Goal: Information Seeking & Learning: Learn about a topic

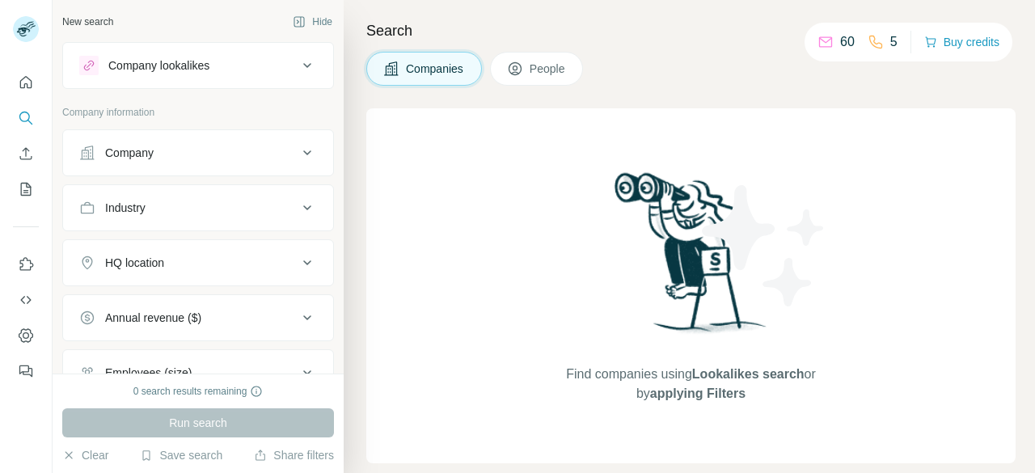
click at [539, 79] on button "People" at bounding box center [537, 69] width 94 height 34
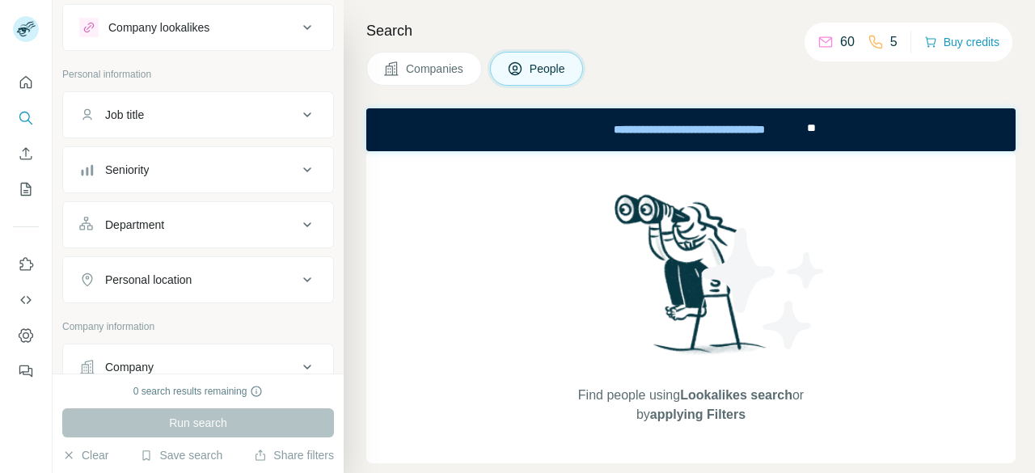
scroll to position [41, 0]
click at [278, 218] on div "Department" at bounding box center [188, 222] width 218 height 16
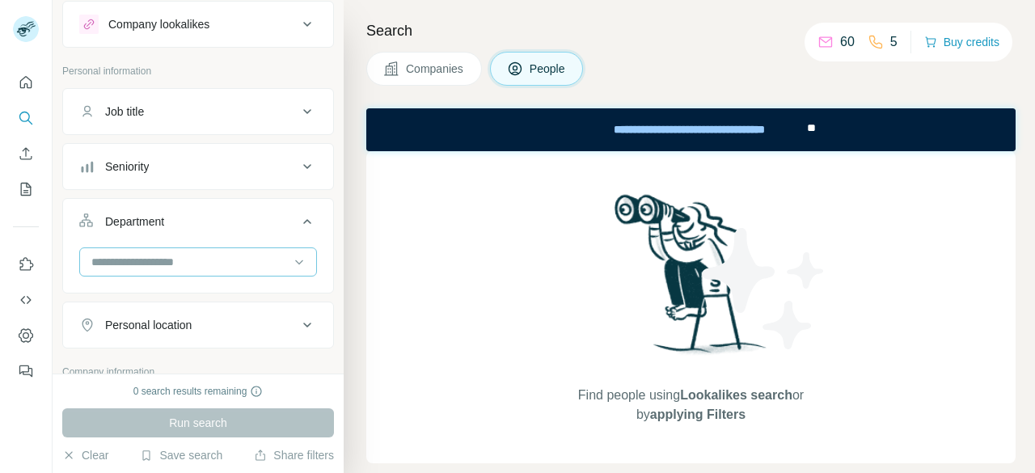
click at [185, 253] on input at bounding box center [190, 262] width 200 height 18
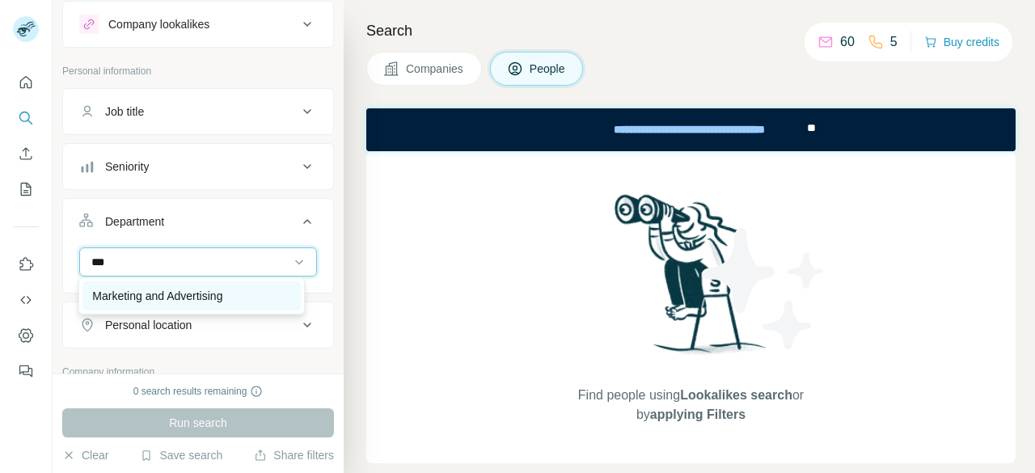
type input "***"
click at [231, 307] on div "Marketing and Advertising" at bounding box center [192, 295] width 218 height 29
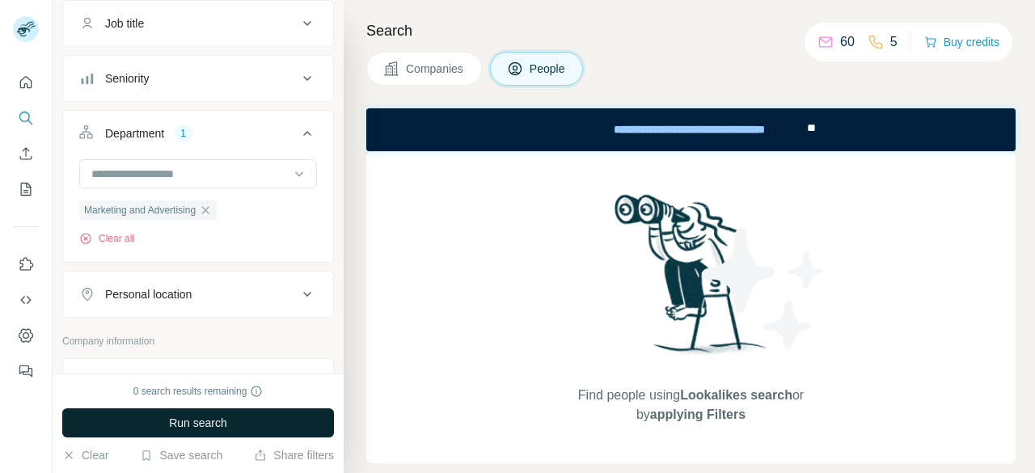
click at [238, 415] on button "Run search" at bounding box center [198, 422] width 272 height 29
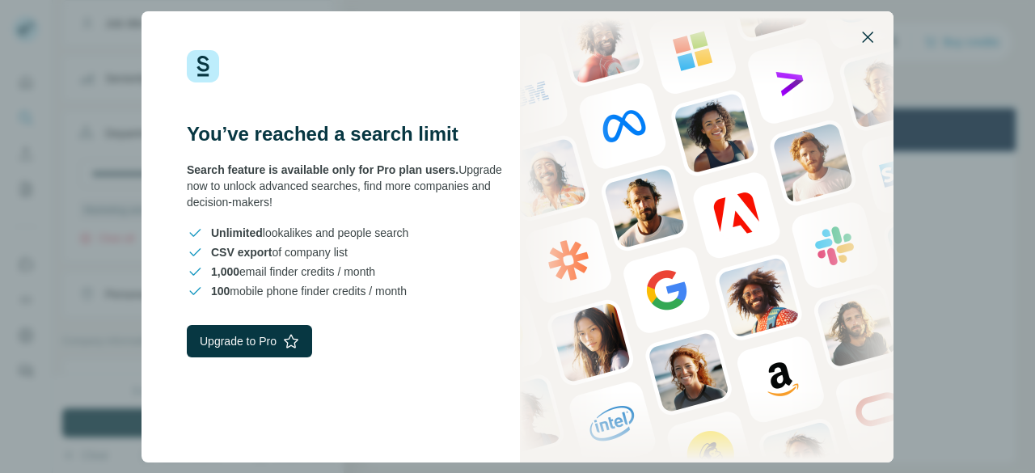
click at [867, 43] on icon "button" at bounding box center [867, 37] width 19 height 19
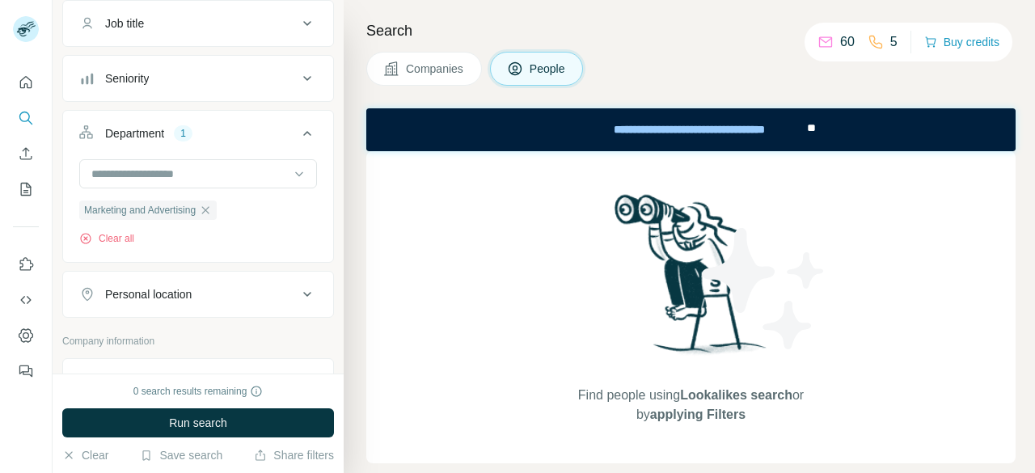
scroll to position [529, 0]
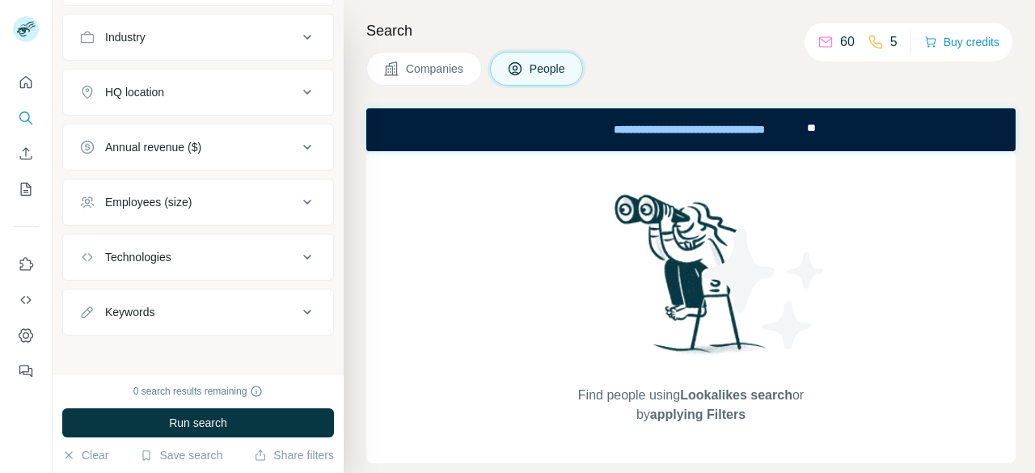
click at [269, 187] on button "Employees (size)" at bounding box center [198, 202] width 270 height 39
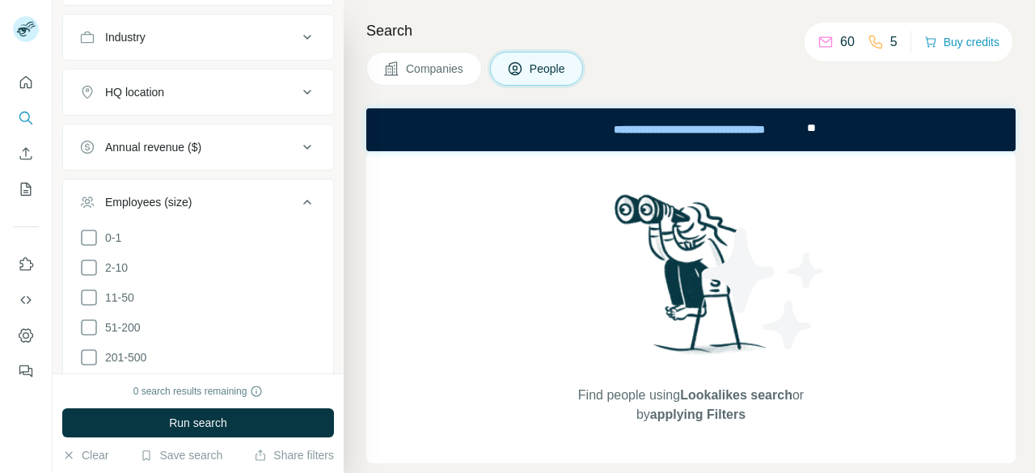
click at [269, 187] on button "Employees (size)" at bounding box center [198, 205] width 270 height 45
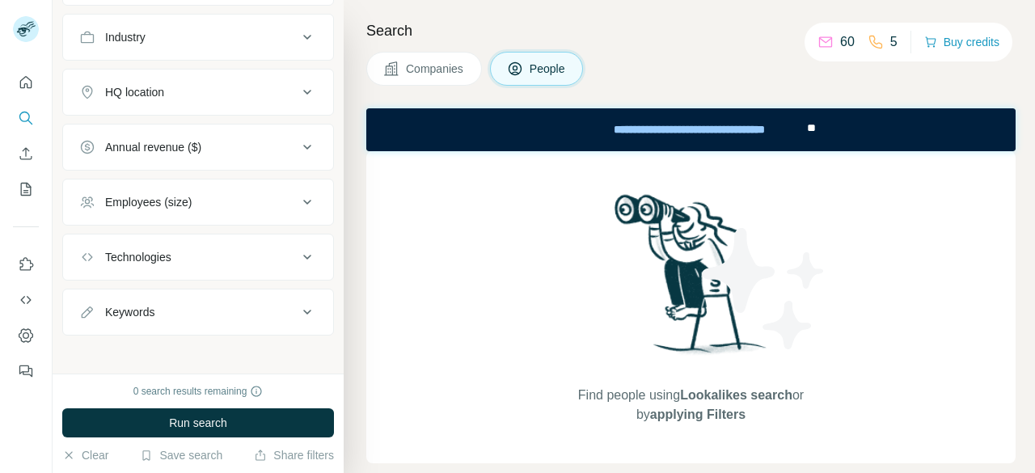
click at [267, 158] on button "Annual revenue ($)" at bounding box center [198, 147] width 270 height 39
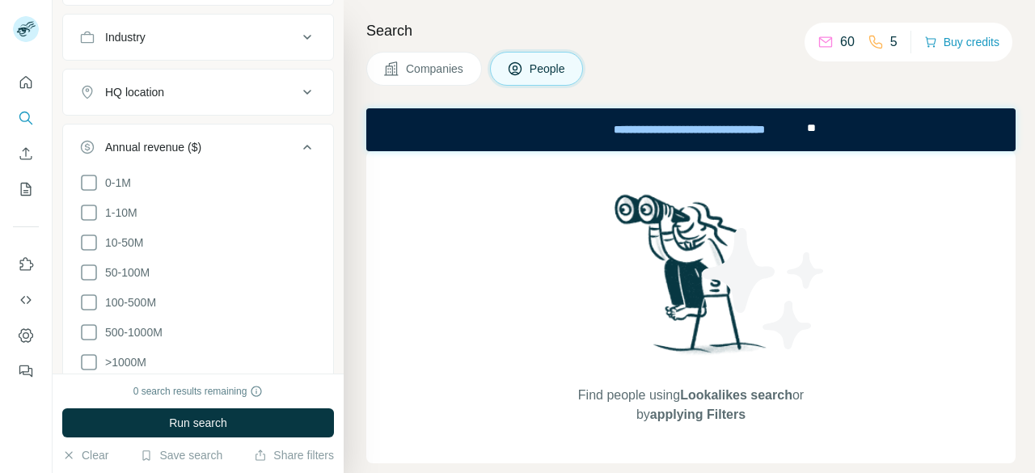
click at [267, 158] on button "Annual revenue ($)" at bounding box center [198, 150] width 270 height 45
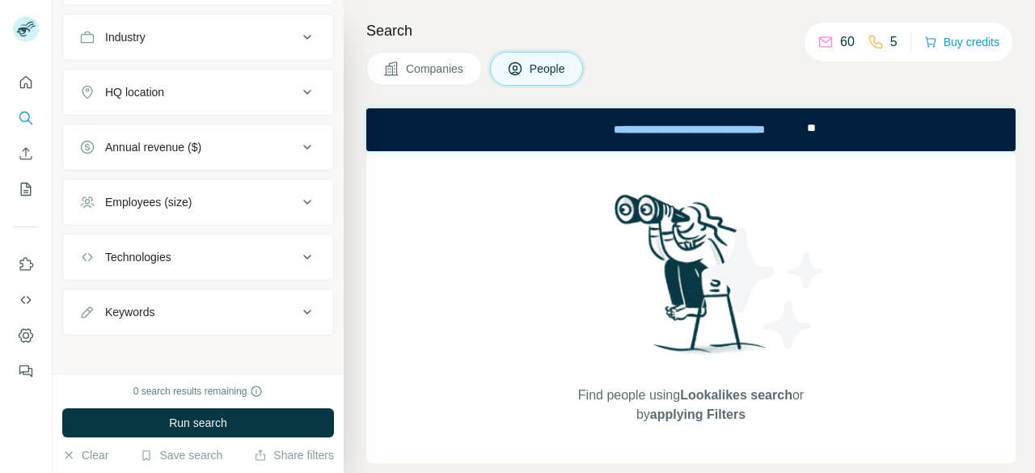
click at [298, 32] on icon at bounding box center [307, 37] width 19 height 19
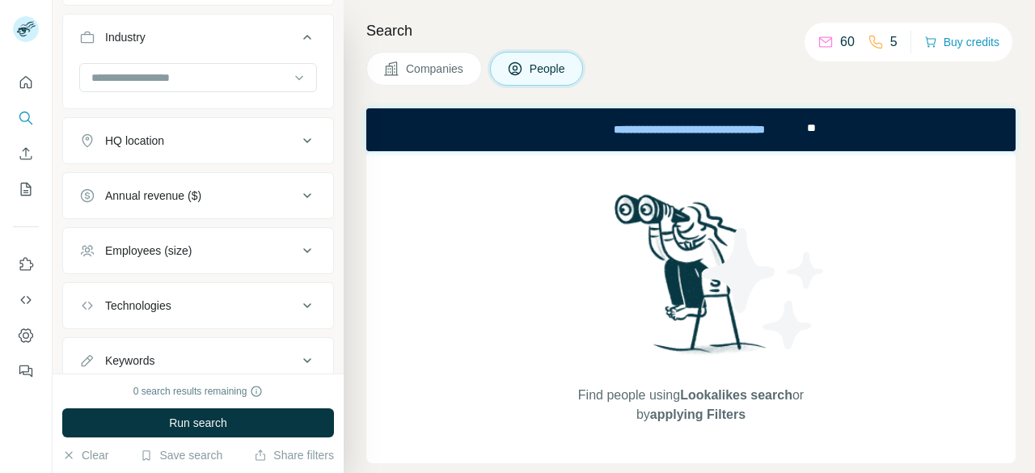
click at [298, 32] on icon at bounding box center [307, 37] width 19 height 19
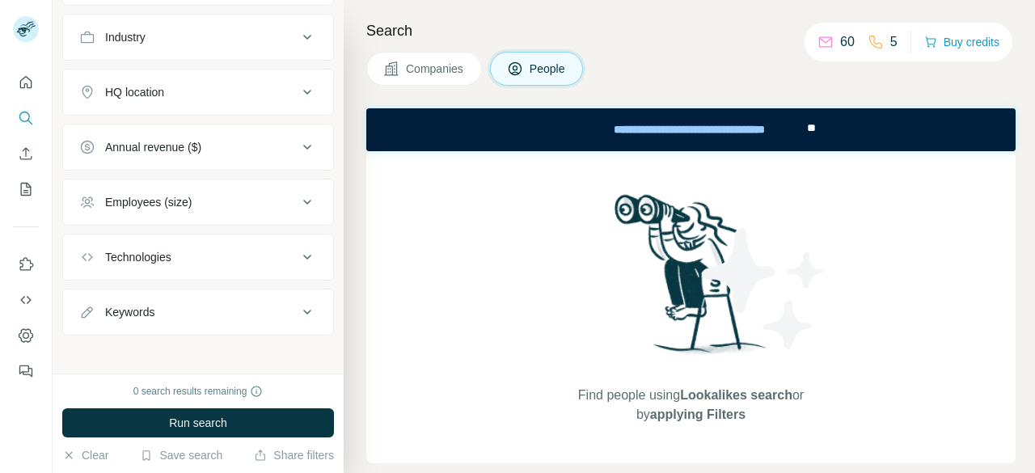
scroll to position [0, 0]
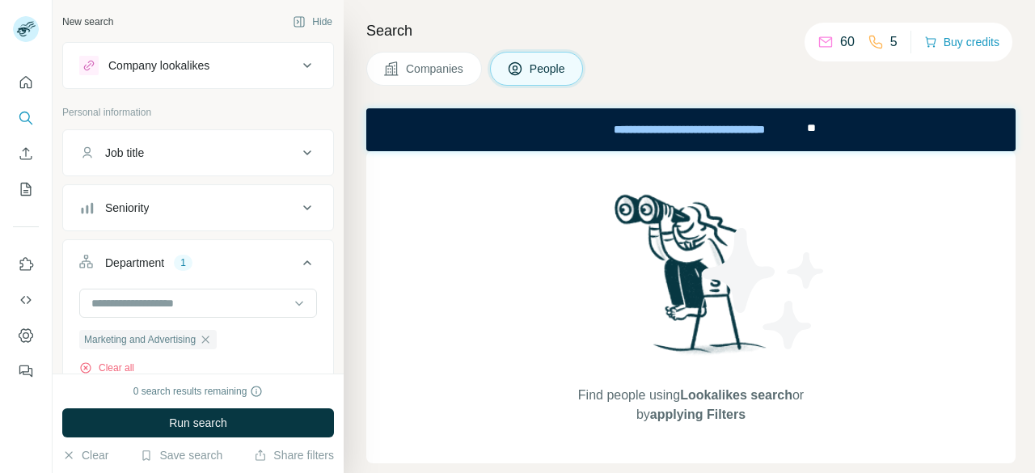
click at [296, 46] on button "Company lookalikes" at bounding box center [198, 65] width 270 height 39
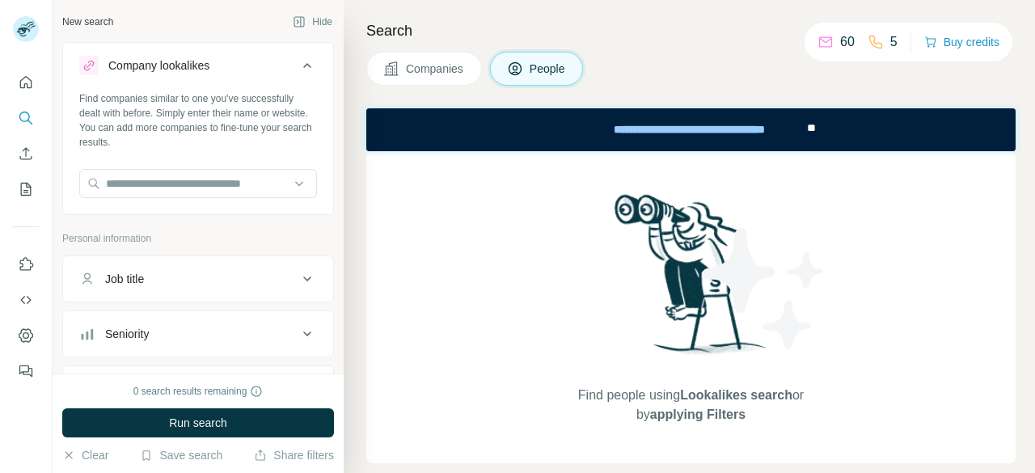
click at [296, 46] on button "Company lookalikes" at bounding box center [198, 68] width 270 height 45
